Goal: Transaction & Acquisition: Obtain resource

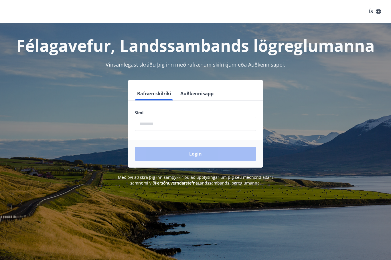
click at [202, 124] on input "phone" at bounding box center [195, 124] width 121 height 14
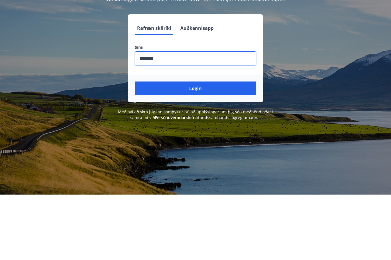
type input "********"
click at [231, 147] on button "Login" at bounding box center [195, 154] width 121 height 14
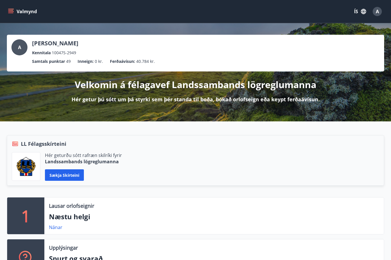
click at [11, 15] on button "Valmynd" at bounding box center [23, 11] width 32 height 10
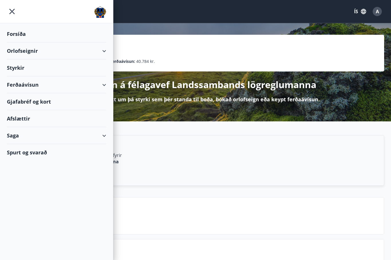
click at [18, 82] on div "Ferðaávísun" at bounding box center [56, 84] width 99 height 17
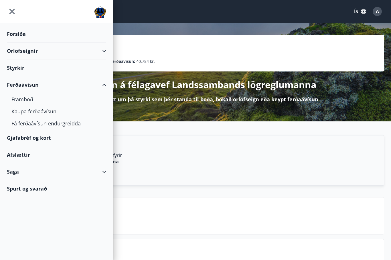
click at [14, 102] on div "Framboð" at bounding box center [56, 99] width 90 height 12
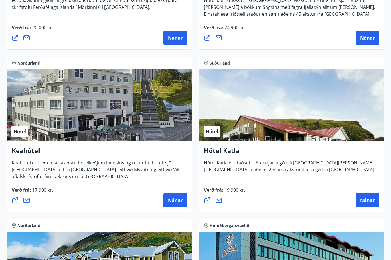
click at [177, 201] on span "Nánar" at bounding box center [175, 200] width 15 height 6
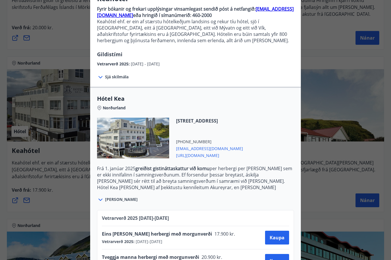
scroll to position [56, 0]
click at [108, 196] on span "Sjá meira" at bounding box center [121, 199] width 33 height 6
click at [110, 202] on span "Sjá meira" at bounding box center [121, 199] width 33 height 6
click at [108, 199] on span "Sjá meira" at bounding box center [121, 199] width 33 height 6
click at [98, 199] on icon at bounding box center [100, 199] width 7 height 7
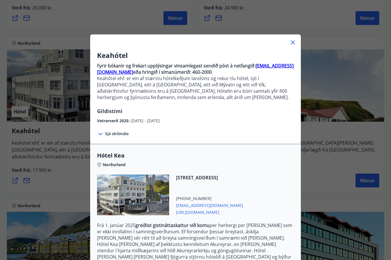
scroll to position [0, 0]
click at [296, 41] on icon at bounding box center [293, 42] width 7 height 7
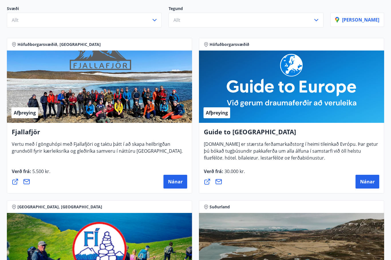
scroll to position [68, 0]
